Goal: Task Accomplishment & Management: Manage account settings

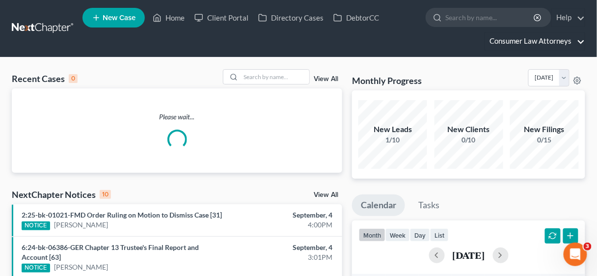
click at [532, 41] on link "Consumer Law Attorneys" at bounding box center [535, 41] width 100 height 18
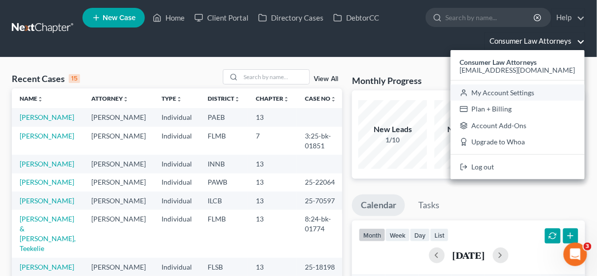
click at [519, 91] on link "My Account Settings" at bounding box center [518, 92] width 134 height 17
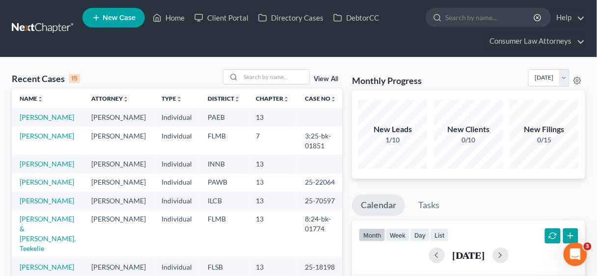
select select "24"
select select "9"
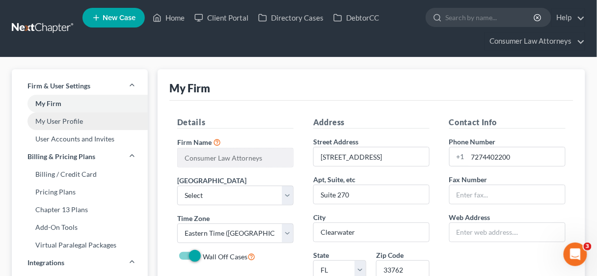
click at [51, 123] on link "My User Profile" at bounding box center [80, 121] width 136 height 18
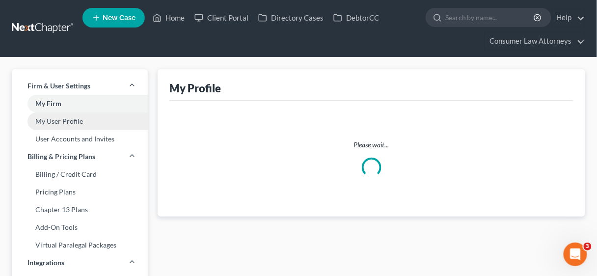
select select "9"
select select "paralegal"
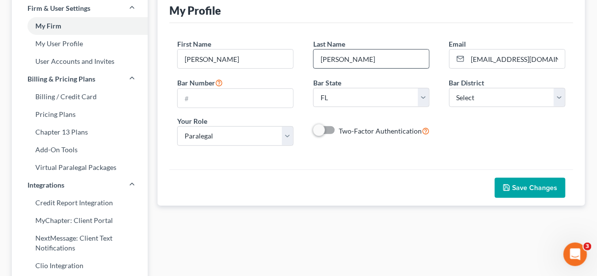
scroll to position [79, 0]
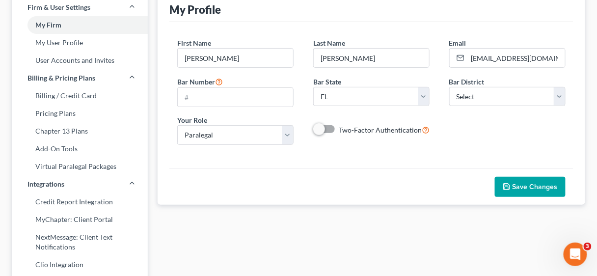
click at [536, 189] on button "Save Changes" at bounding box center [530, 187] width 71 height 21
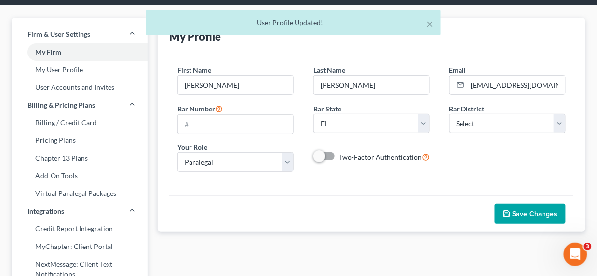
scroll to position [0, 0]
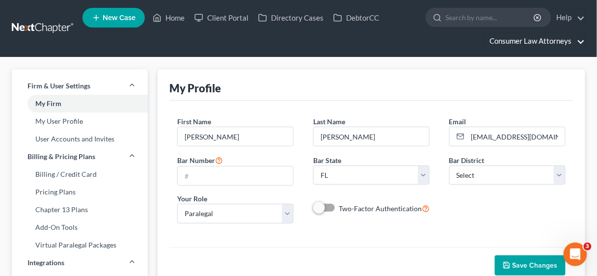
click at [532, 41] on link "Consumer Law Attorneys" at bounding box center [535, 41] width 100 height 18
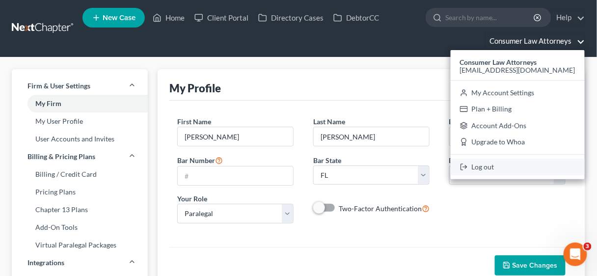
click at [494, 166] on link "Log out" at bounding box center [518, 167] width 134 height 17
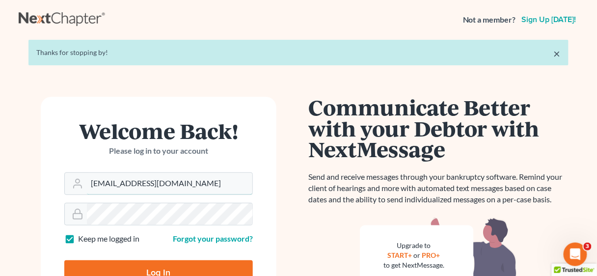
drag, startPoint x: 177, startPoint y: 184, endPoint x: 57, endPoint y: 186, distance: 119.3
click at [57, 186] on form "Welcome Back! Please log in to your account Email Address [EMAIL_ADDRESS][DOMAI…" at bounding box center [159, 206] width 236 height 219
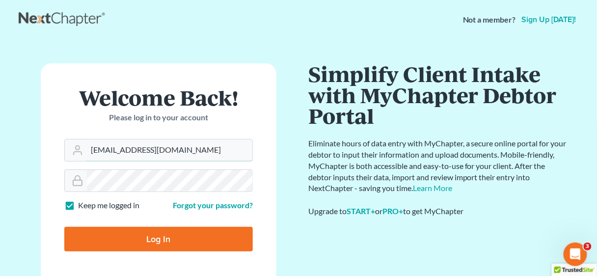
type input "[EMAIL_ADDRESS][DOMAIN_NAME]"
click at [78, 204] on label "Keep me logged in" at bounding box center [108, 205] width 61 height 11
click at [82, 204] on input "Keep me logged in" at bounding box center [85, 203] width 6 height 6
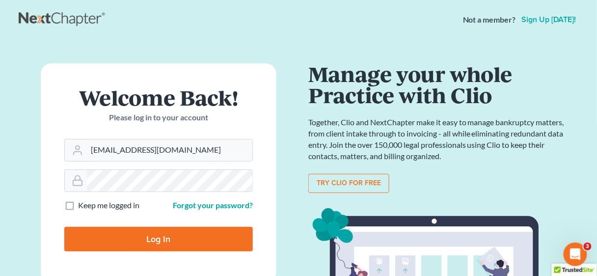
click at [78, 209] on label "Keep me logged in" at bounding box center [108, 205] width 61 height 11
click at [82, 206] on input "Keep me logged in" at bounding box center [85, 203] width 6 height 6
checkbox input "true"
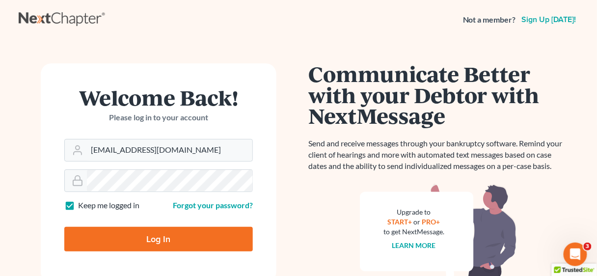
click at [160, 245] on input "Log In" at bounding box center [158, 239] width 188 height 25
type input "Thinking..."
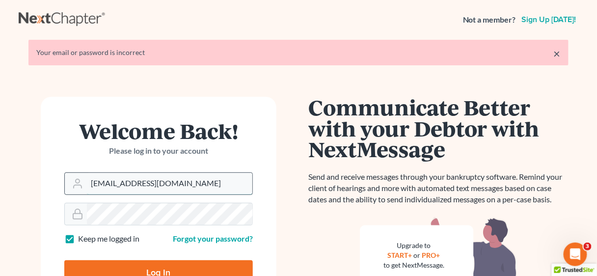
drag, startPoint x: 199, startPoint y: 186, endPoint x: 92, endPoint y: 182, distance: 107.6
click at [92, 182] on input "[EMAIL_ADDRESS][DOMAIN_NAME]" at bounding box center [169, 184] width 165 height 22
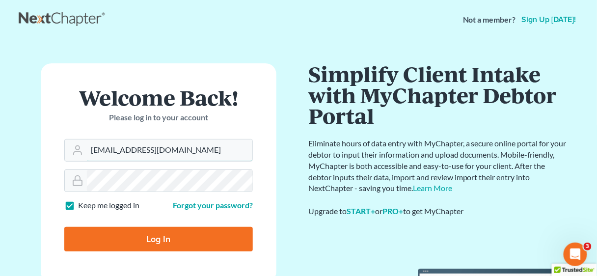
type input "[EMAIL_ADDRESS][DOMAIN_NAME]"
click at [78, 206] on label "Keep me logged in" at bounding box center [108, 205] width 61 height 11
click at [82, 206] on input "Keep me logged in" at bounding box center [85, 203] width 6 height 6
checkbox input "false"
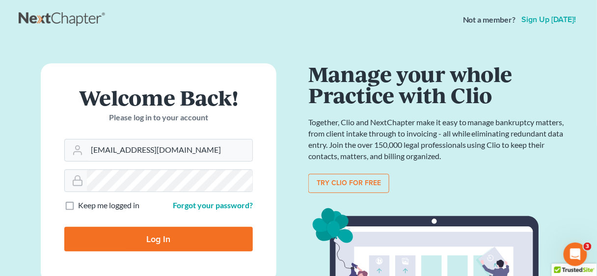
click at [149, 239] on input "Log In" at bounding box center [158, 239] width 188 height 25
type input "Thinking..."
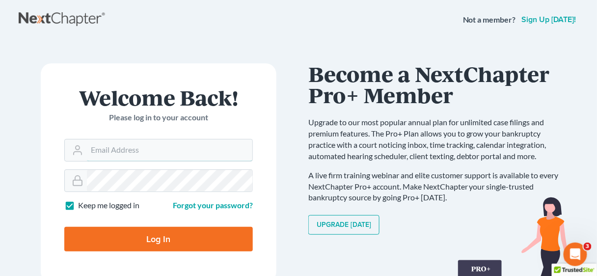
type input "[EMAIL_ADDRESS][DOMAIN_NAME]"
click at [78, 207] on label "Keep me logged in" at bounding box center [108, 205] width 61 height 11
click at [82, 206] on input "Keep me logged in" at bounding box center [85, 203] width 6 height 6
checkbox input "false"
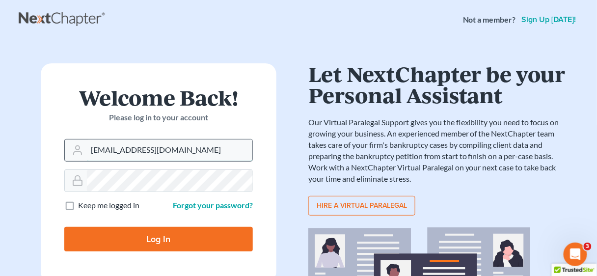
click at [226, 151] on input "[EMAIL_ADDRESS][DOMAIN_NAME]" at bounding box center [169, 150] width 165 height 22
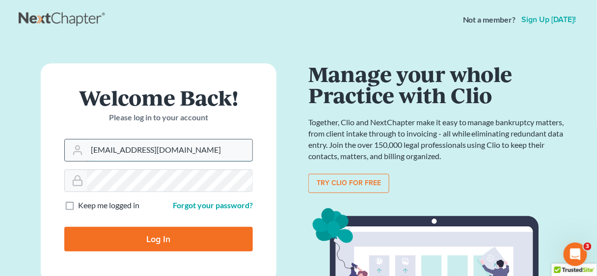
drag, startPoint x: 224, startPoint y: 153, endPoint x: 90, endPoint y: 149, distance: 134.5
click at [90, 149] on input "[EMAIL_ADDRESS][DOMAIN_NAME]" at bounding box center [169, 150] width 165 height 22
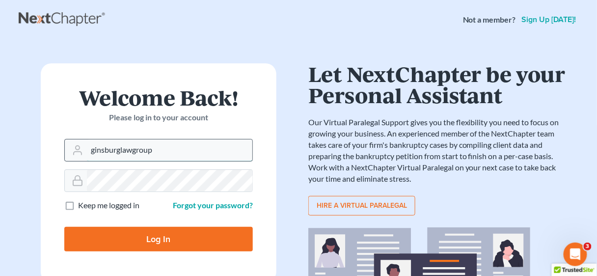
type input "aginsburg@ginsburglawgroup.com"
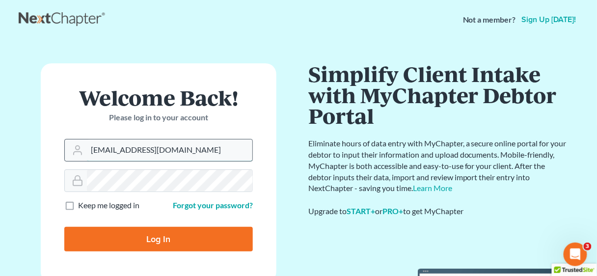
drag, startPoint x: 213, startPoint y: 153, endPoint x: 81, endPoint y: 151, distance: 132.0
click at [81, 151] on div "[EMAIL_ADDRESS][DOMAIN_NAME]" at bounding box center [158, 150] width 188 height 23
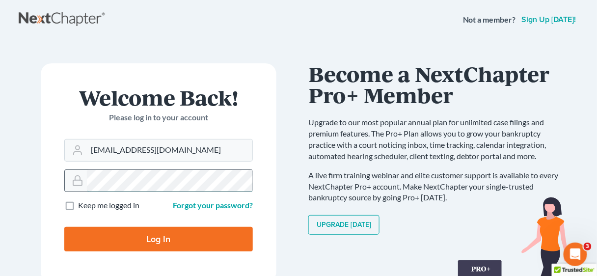
click at [79, 182] on div at bounding box center [158, 180] width 188 height 23
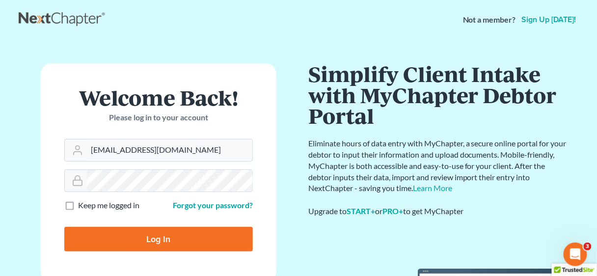
click at [165, 235] on input "Log In" at bounding box center [158, 239] width 188 height 25
type input "Thinking..."
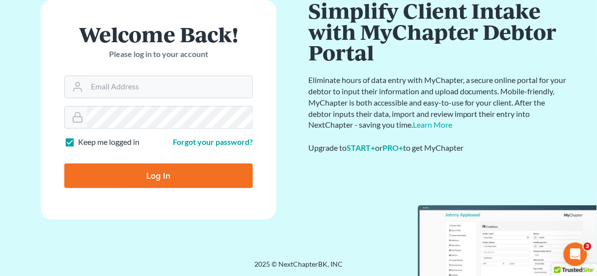
scroll to position [64, 0]
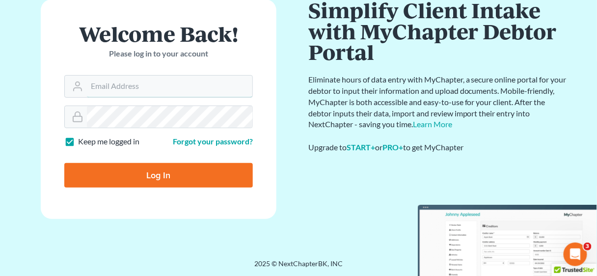
type input "[EMAIL_ADDRESS][DOMAIN_NAME]"
click at [174, 175] on input "Log In" at bounding box center [158, 175] width 188 height 25
type input "Thinking..."
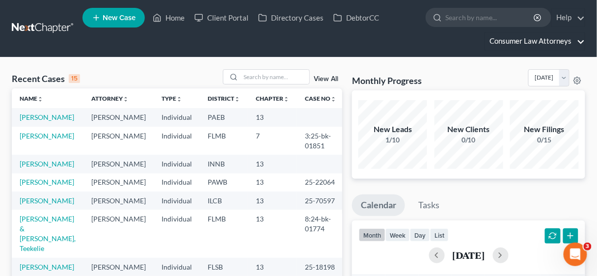
click at [532, 41] on link "Consumer Law Attorneys" at bounding box center [535, 41] width 100 height 18
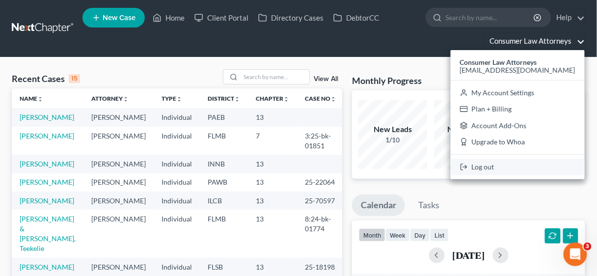
click at [496, 167] on link "Log out" at bounding box center [518, 167] width 134 height 17
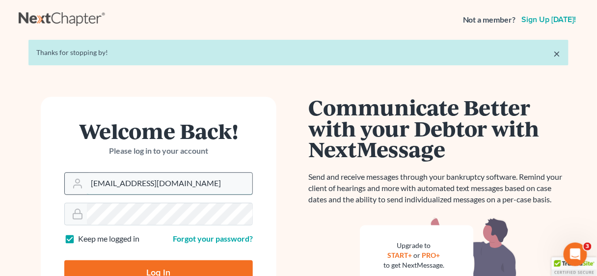
drag, startPoint x: 203, startPoint y: 183, endPoint x: 79, endPoint y: 183, distance: 124.2
click at [79, 183] on div "[EMAIL_ADDRESS][DOMAIN_NAME]" at bounding box center [158, 183] width 188 height 23
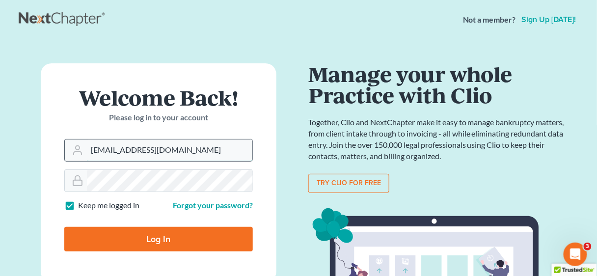
click at [226, 154] on input "[EMAIL_ADDRESS][DOMAIN_NAME]" at bounding box center [169, 150] width 165 height 22
type input "[EMAIL_ADDRESS][DOMAIN_NAME]"
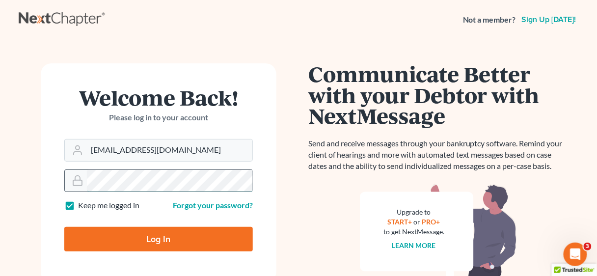
click at [85, 183] on div at bounding box center [158, 180] width 188 height 23
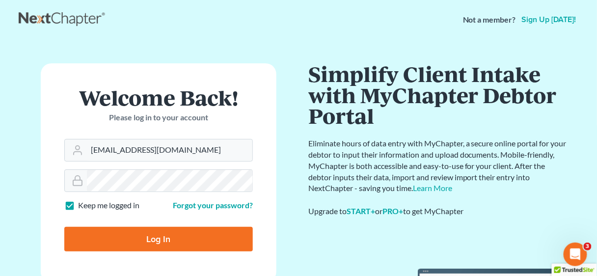
click at [158, 239] on input "Log In" at bounding box center [158, 239] width 188 height 25
type input "Thinking..."
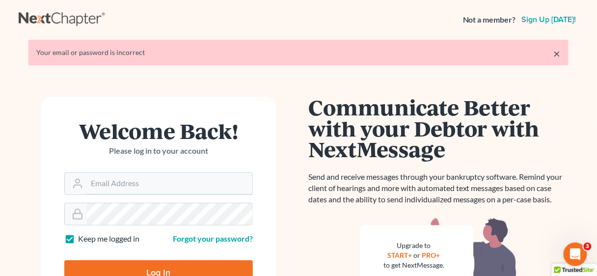
type input "[EMAIL_ADDRESS][DOMAIN_NAME]"
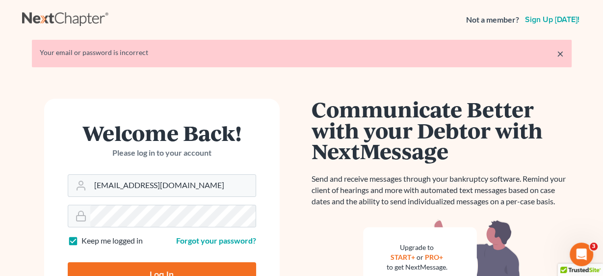
click at [81, 238] on label "Keep me logged in" at bounding box center [111, 240] width 61 height 11
click at [85, 238] on input "Keep me logged in" at bounding box center [88, 238] width 6 height 6
checkbox input "false"
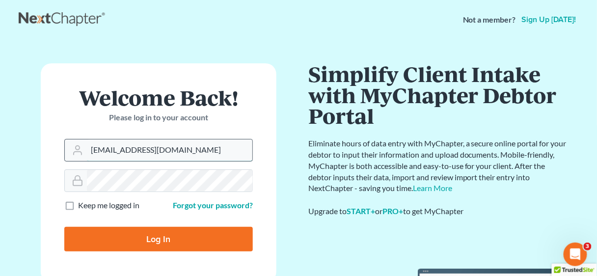
drag, startPoint x: 224, startPoint y: 147, endPoint x: 84, endPoint y: 157, distance: 139.7
click at [84, 157] on div "[EMAIL_ADDRESS][DOMAIN_NAME]" at bounding box center [158, 150] width 188 height 23
type input "[EMAIL_ADDRESS][DOMAIN_NAME]"
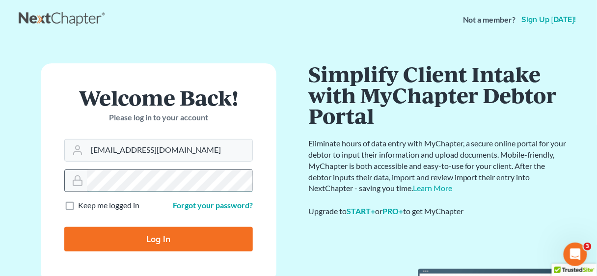
click at [81, 183] on div at bounding box center [158, 180] width 188 height 23
click at [181, 239] on input "Log In" at bounding box center [158, 239] width 188 height 25
type input "Thinking..."
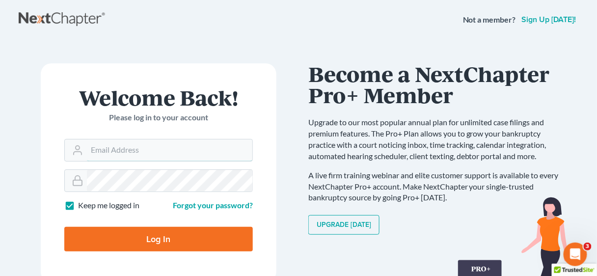
type input "[EMAIL_ADDRESS][DOMAIN_NAME]"
click at [165, 241] on input "Log In" at bounding box center [158, 239] width 188 height 25
type input "Thinking..."
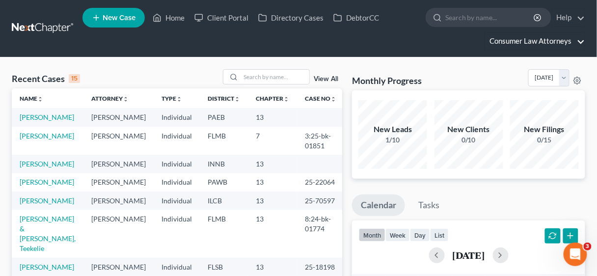
click at [512, 43] on link "Consumer Law Attorneys" at bounding box center [535, 41] width 100 height 18
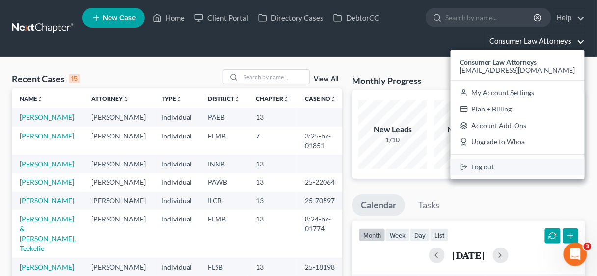
click at [496, 166] on link "Log out" at bounding box center [518, 167] width 134 height 17
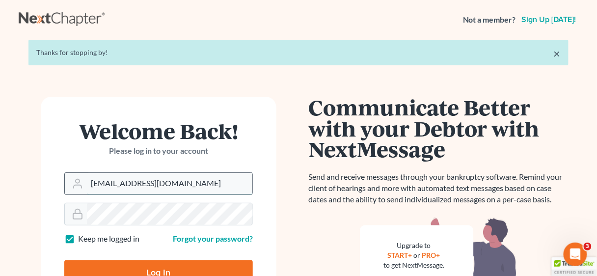
drag, startPoint x: 216, startPoint y: 180, endPoint x: 88, endPoint y: 182, distance: 128.1
click at [88, 182] on input "[EMAIL_ADDRESS][DOMAIN_NAME]" at bounding box center [169, 184] width 165 height 22
type input "aginsburg@ginsburglawgroup.com"
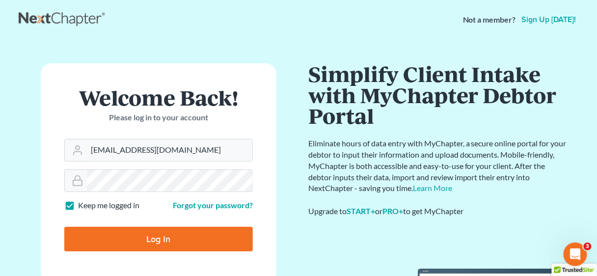
click at [170, 238] on input "Log In" at bounding box center [158, 239] width 188 height 25
type input "Thinking..."
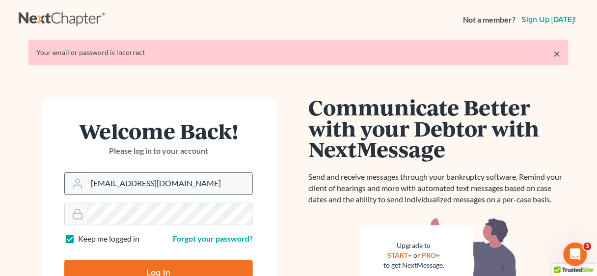
drag, startPoint x: 206, startPoint y: 180, endPoint x: 74, endPoint y: 177, distance: 131.6
click at [75, 177] on div "[EMAIL_ADDRESS][DOMAIN_NAME]" at bounding box center [158, 183] width 188 height 23
type input "[EMAIL_ADDRESS][DOMAIN_NAME]"
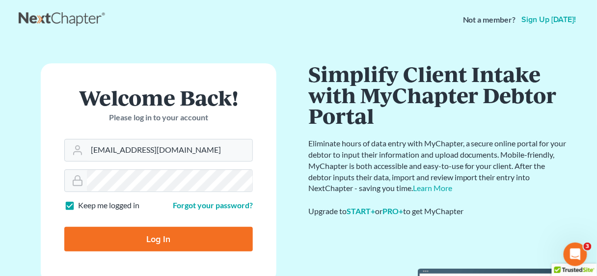
click at [78, 205] on label "Keep me logged in" at bounding box center [108, 205] width 61 height 11
click at [82, 205] on input "Keep me logged in" at bounding box center [85, 203] width 6 height 6
checkbox input "false"
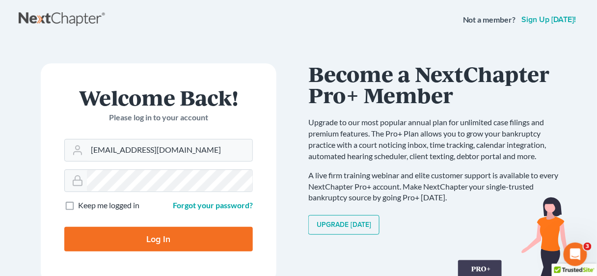
click at [149, 235] on input "Log In" at bounding box center [158, 239] width 188 height 25
type input "Thinking..."
type input "[EMAIL_ADDRESS][DOMAIN_NAME]"
click at [78, 203] on label "Keep me logged in" at bounding box center [108, 205] width 61 height 11
click at [82, 203] on input "Keep me logged in" at bounding box center [85, 203] width 6 height 6
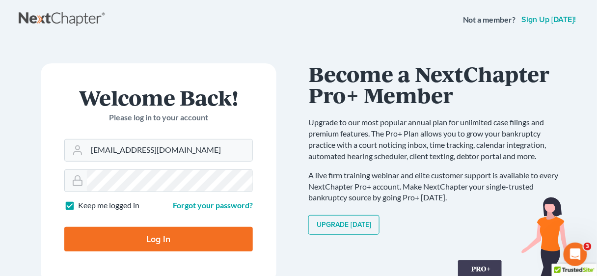
checkbox input "false"
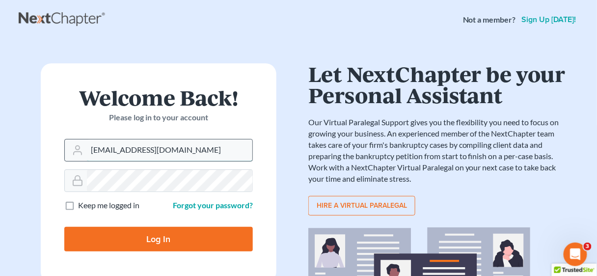
drag, startPoint x: 223, startPoint y: 149, endPoint x: 76, endPoint y: 148, distance: 147.7
click at [76, 148] on div "[EMAIL_ADDRESS][DOMAIN_NAME]" at bounding box center [158, 150] width 188 height 23
type input "aginsburg@ginsburglawgroup.com"
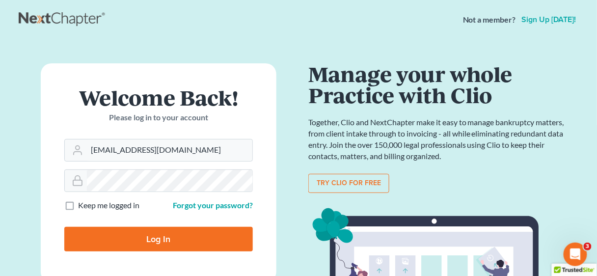
click at [78, 204] on label "Keep me logged in" at bounding box center [108, 205] width 61 height 11
click at [82, 204] on input "Keep me logged in" at bounding box center [85, 203] width 6 height 6
checkbox input "true"
click at [154, 238] on input "Log In" at bounding box center [158, 239] width 188 height 25
type input "Thinking..."
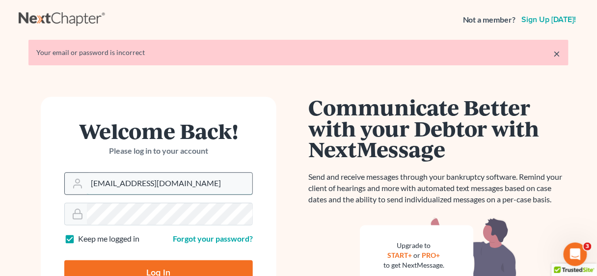
click at [210, 182] on input "[EMAIL_ADDRESS][DOMAIN_NAME]" at bounding box center [169, 184] width 165 height 22
type input "mattgross"
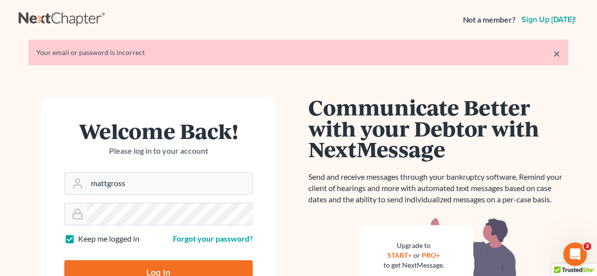
click at [158, 268] on input "Log In" at bounding box center [158, 272] width 188 height 25
type input "Thinking..."
type input "[EMAIL_ADDRESS][DOMAIN_NAME]"
click at [173, 274] on input "Log In" at bounding box center [158, 272] width 188 height 25
type input "Thinking..."
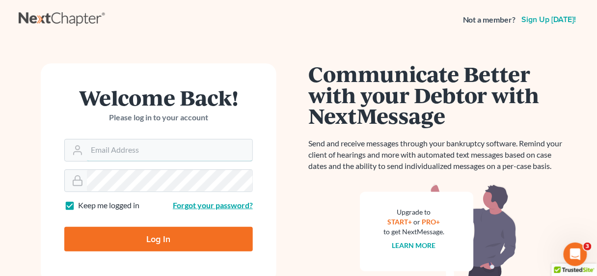
type input "[EMAIL_ADDRESS][DOMAIN_NAME]"
click at [210, 207] on link "Forgot your password?" at bounding box center [213, 204] width 80 height 9
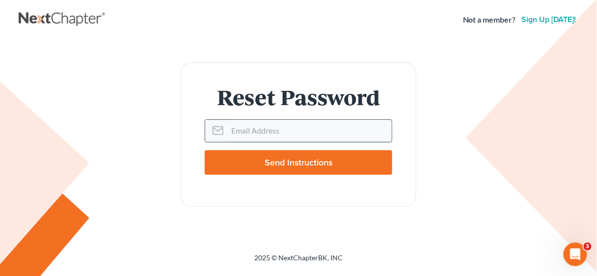
click at [241, 131] on input "Email Address" at bounding box center [309, 131] width 164 height 22
type input "[EMAIL_ADDRESS][DOMAIN_NAME]"
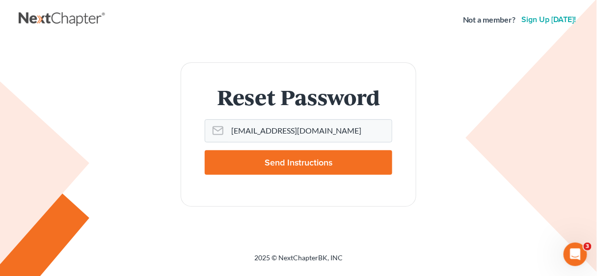
click at [289, 161] on input "Send Instructions" at bounding box center [298, 162] width 187 height 25
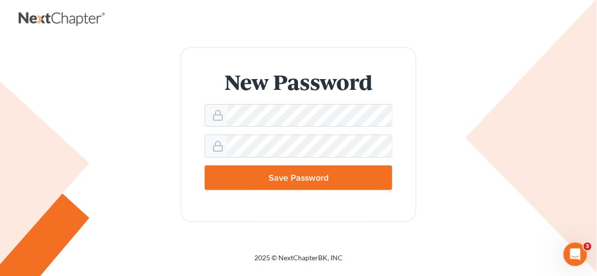
click at [304, 172] on input "Save Password" at bounding box center [298, 177] width 187 height 25
type input "Thinking..."
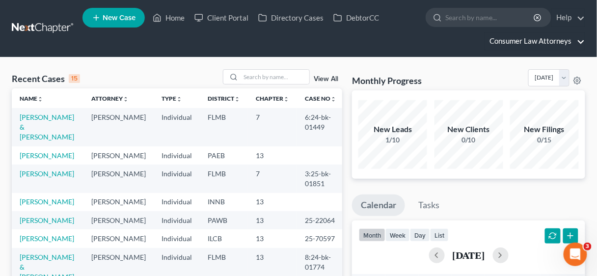
click at [536, 41] on link "Consumer Law Attorneys" at bounding box center [535, 41] width 100 height 18
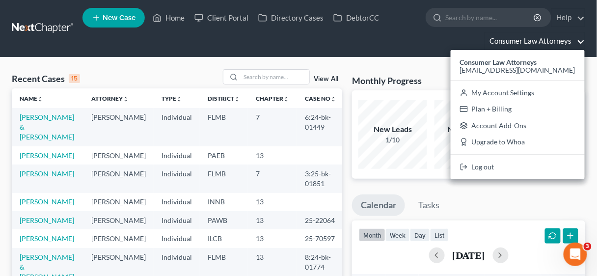
click at [424, 72] on div "Monthly Progress Bankruptcy Bankruptcy September 2025 August 2025 July 2025 Jun…" at bounding box center [468, 79] width 233 height 21
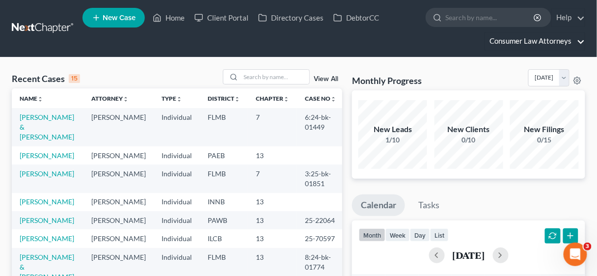
click at [540, 44] on link "Consumer Law Attorneys" at bounding box center [535, 41] width 100 height 18
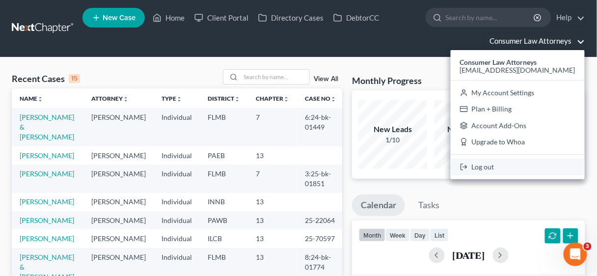
click at [497, 168] on link "Log out" at bounding box center [518, 167] width 134 height 17
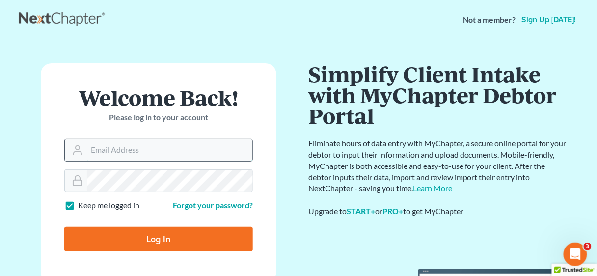
type input "[EMAIL_ADDRESS][DOMAIN_NAME]"
click at [221, 150] on input "[EMAIL_ADDRESS][DOMAIN_NAME]" at bounding box center [169, 150] width 165 height 22
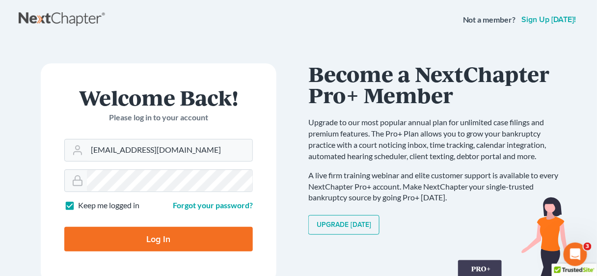
click at [167, 234] on input "Log In" at bounding box center [158, 239] width 188 height 25
type input "Thinking..."
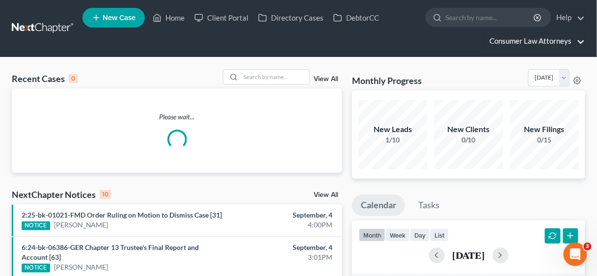
click at [534, 42] on link "Consumer Law Attorneys" at bounding box center [535, 41] width 100 height 18
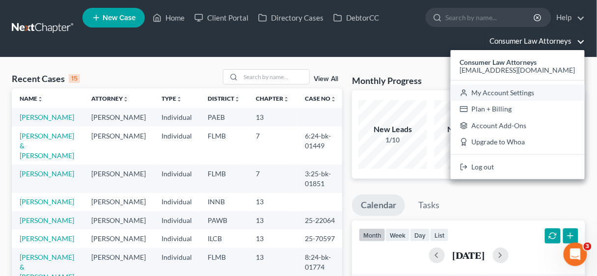
click at [525, 92] on link "My Account Settings" at bounding box center [518, 92] width 134 height 17
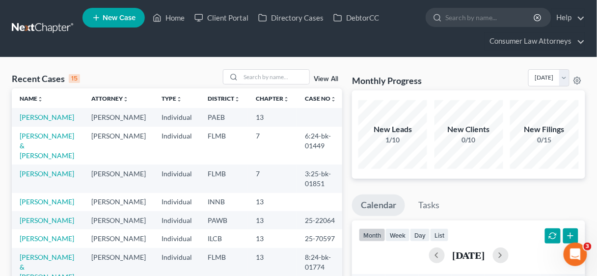
select select "24"
select select "9"
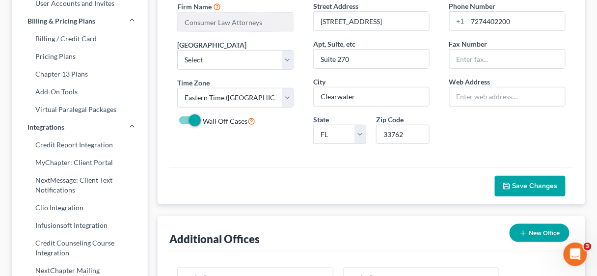
scroll to position [157, 0]
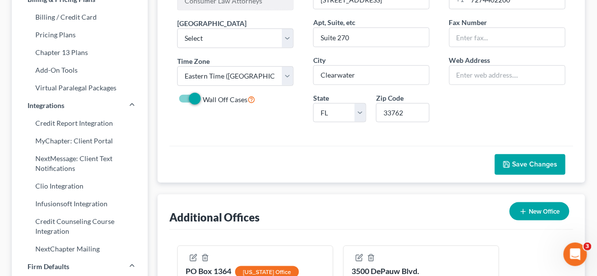
click at [536, 163] on span "Save Changes" at bounding box center [534, 164] width 45 height 8
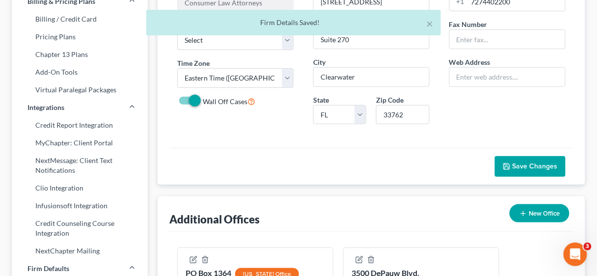
scroll to position [0, 0]
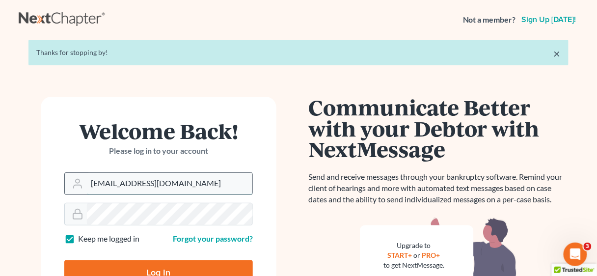
drag, startPoint x: 214, startPoint y: 184, endPoint x: 86, endPoint y: 186, distance: 128.1
click at [86, 186] on div "[EMAIL_ADDRESS][DOMAIN_NAME]" at bounding box center [158, 183] width 188 height 23
type input "aginsburg@ginsburglawgroup.com"
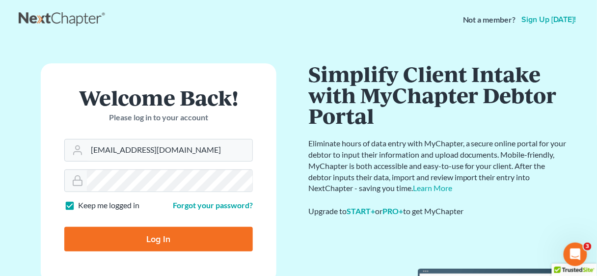
click at [154, 239] on input "Log In" at bounding box center [158, 239] width 188 height 25
type input "Thinking..."
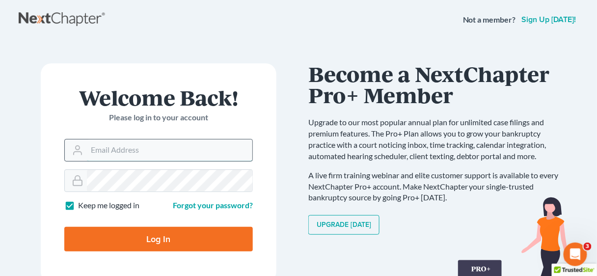
type input "[EMAIL_ADDRESS][DOMAIN_NAME]"
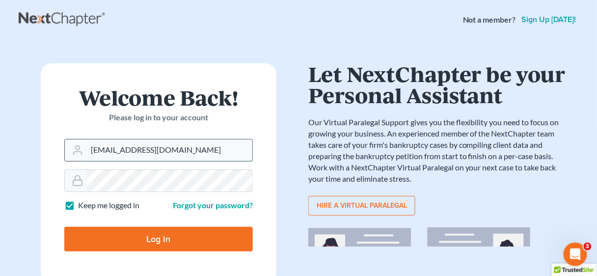
click at [220, 151] on input "[EMAIL_ADDRESS][DOMAIN_NAME]" at bounding box center [169, 150] width 165 height 22
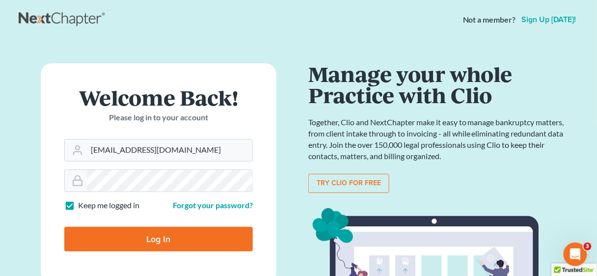
click at [167, 236] on input "Log In" at bounding box center [158, 239] width 188 height 25
type input "Thinking..."
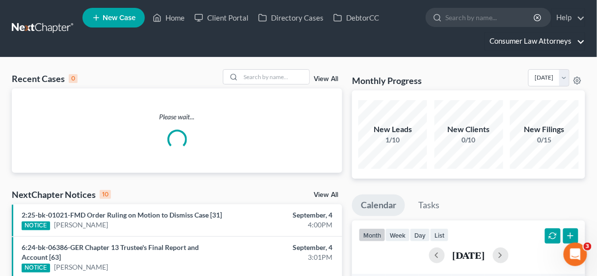
click at [534, 41] on link "Consumer Law Attorneys" at bounding box center [535, 41] width 100 height 18
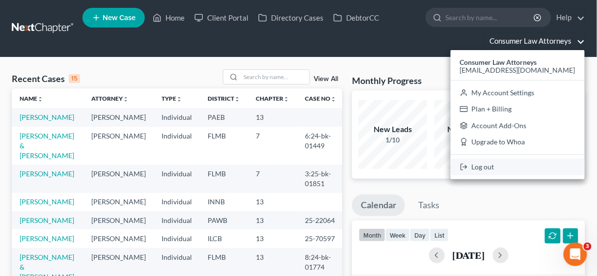
click at [503, 168] on link "Log out" at bounding box center [518, 167] width 134 height 17
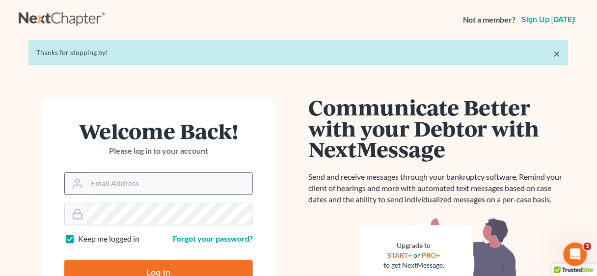
type input "[EMAIL_ADDRESS][DOMAIN_NAME]"
drag, startPoint x: 214, startPoint y: 184, endPoint x: 84, endPoint y: 187, distance: 130.1
click at [84, 187] on div "[EMAIL_ADDRESS][DOMAIN_NAME]" at bounding box center [158, 183] width 188 height 23
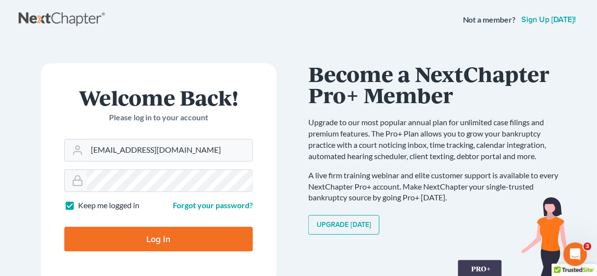
click at [181, 236] on input "Log In" at bounding box center [158, 239] width 188 height 25
type input "Thinking..."
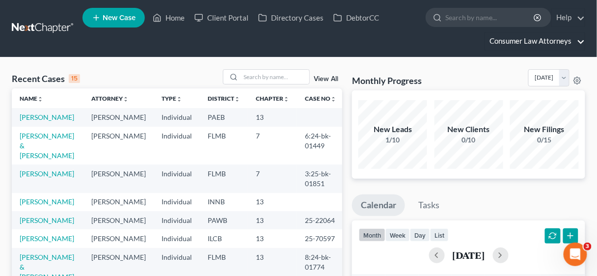
click at [540, 43] on link "Consumer Law Attorneys" at bounding box center [535, 41] width 100 height 18
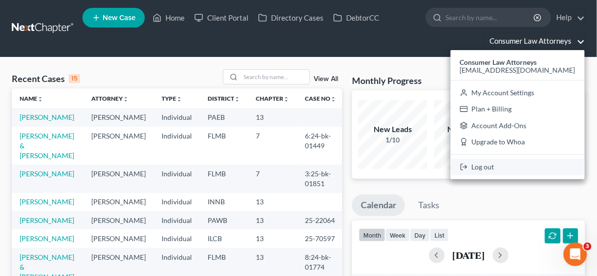
click at [495, 163] on link "Log out" at bounding box center [518, 167] width 134 height 17
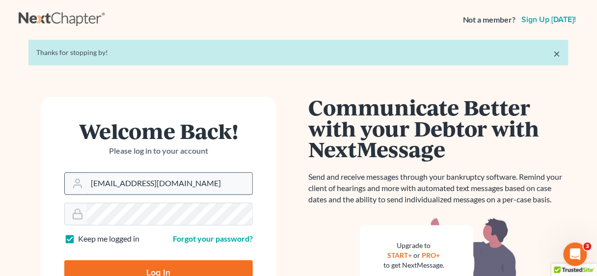
drag, startPoint x: 209, startPoint y: 185, endPoint x: 88, endPoint y: 186, distance: 120.7
click at [88, 186] on input "[EMAIL_ADDRESS][DOMAIN_NAME]" at bounding box center [169, 184] width 165 height 22
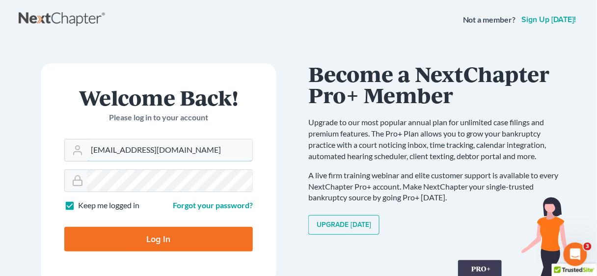
type input "[EMAIL_ADDRESS][DOMAIN_NAME]"
click at [182, 238] on input "Log In" at bounding box center [158, 239] width 188 height 25
type input "Thinking..."
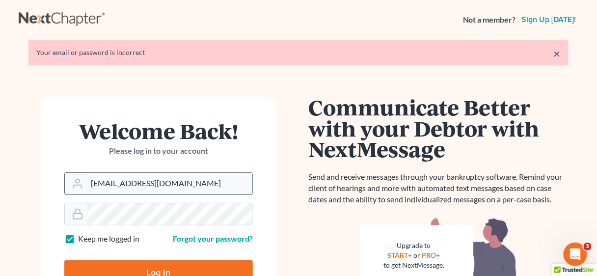
drag, startPoint x: 227, startPoint y: 186, endPoint x: 226, endPoint y: 172, distance: 14.3
click at [227, 178] on input "[EMAIL_ADDRESS][DOMAIN_NAME]" at bounding box center [169, 184] width 165 height 22
click at [78, 97] on form "Welcome Back! Please log in to your account Email Address pwillis@consumerlawat…" at bounding box center [159, 206] width 236 height 219
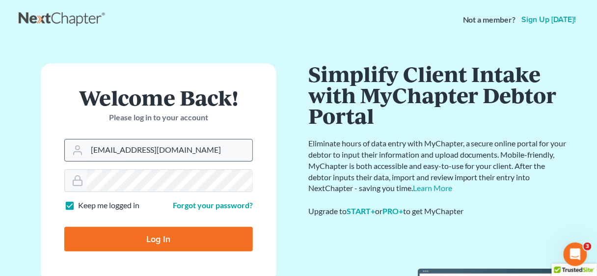
drag, startPoint x: 221, startPoint y: 153, endPoint x: 85, endPoint y: 153, distance: 135.9
click at [85, 153] on div "[EMAIL_ADDRESS][DOMAIN_NAME]" at bounding box center [158, 150] width 188 height 23
type input "aginsburg@ginsburglawgroup.com"
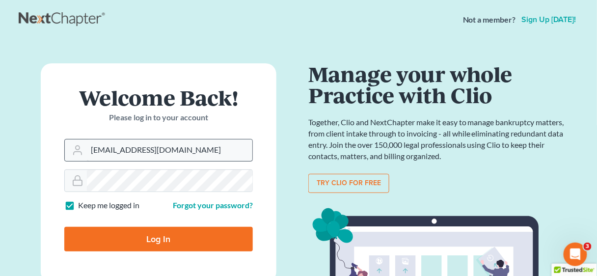
click at [251, 154] on input "aginsburg@ginsburglawgroup.com" at bounding box center [169, 150] width 165 height 22
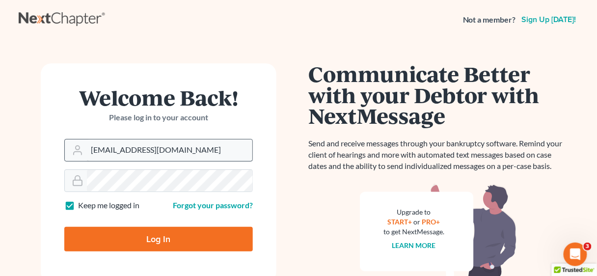
click at [251, 154] on input "aginsburg@ginsburglawgroup.com" at bounding box center [169, 150] width 165 height 22
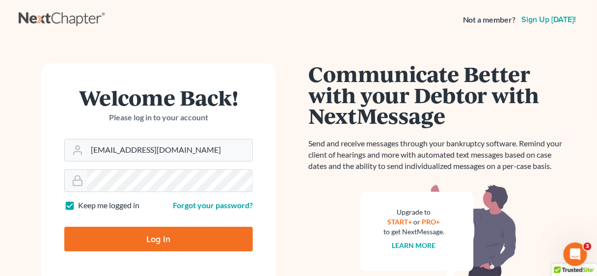
click at [199, 240] on input "Log In" at bounding box center [158, 239] width 188 height 25
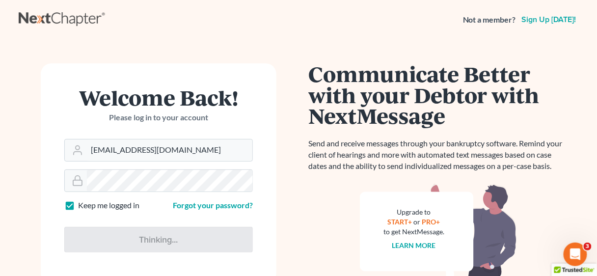
type input "Thinking..."
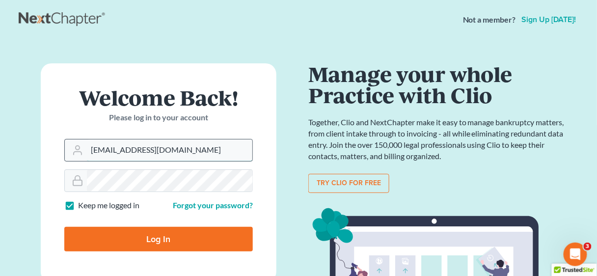
click at [219, 152] on input "[EMAIL_ADDRESS][DOMAIN_NAME]" at bounding box center [169, 150] width 165 height 22
drag, startPoint x: 219, startPoint y: 152, endPoint x: 80, endPoint y: 150, distance: 138.9
click at [80, 150] on div "[EMAIL_ADDRESS][DOMAIN_NAME]" at bounding box center [158, 150] width 188 height 23
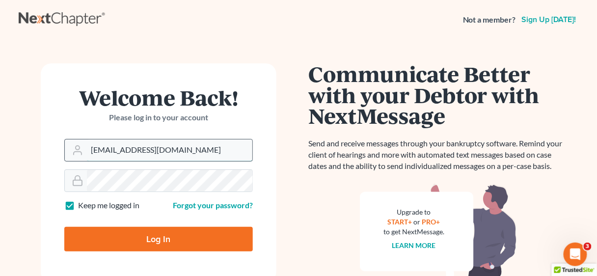
type input "mattgross"
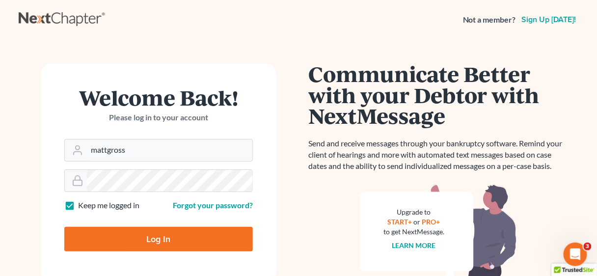
click at [175, 239] on input "Log In" at bounding box center [158, 239] width 188 height 25
type input "Thinking..."
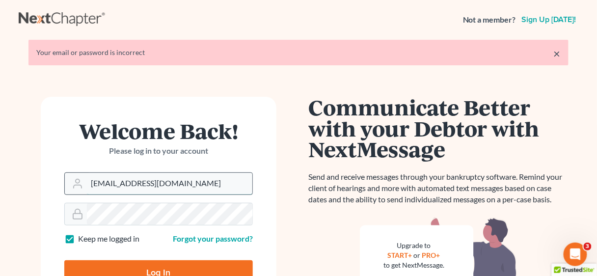
click at [219, 181] on input "[EMAIL_ADDRESS][DOMAIN_NAME]" at bounding box center [169, 184] width 165 height 22
type input "[EMAIL_ADDRESS][DOMAIN_NAME]"
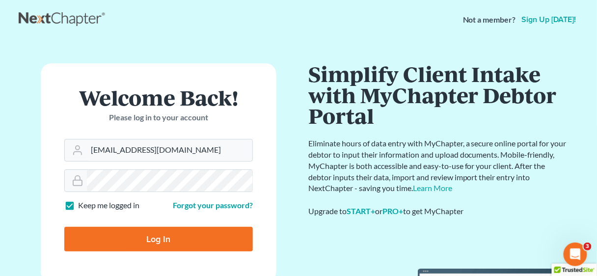
click at [172, 238] on input "Log In" at bounding box center [158, 239] width 188 height 25
type input "Thinking..."
